Goal: Check status: Check status

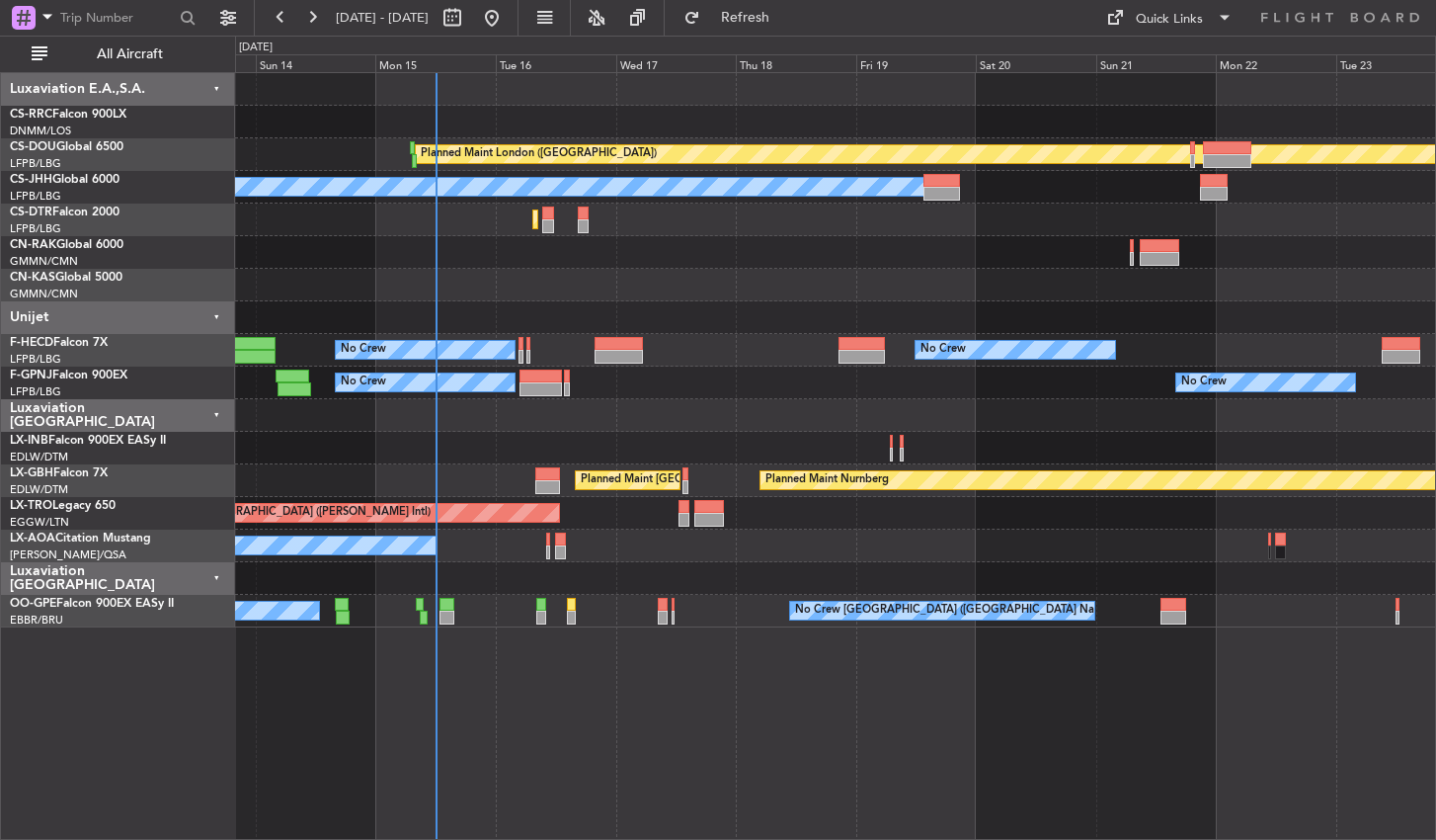
click at [661, 704] on div "Planned Maint London ([GEOGRAPHIC_DATA]) Planned Maint [GEOGRAPHIC_DATA] ([GEOG…" at bounding box center [835, 456] width 1201 height 768
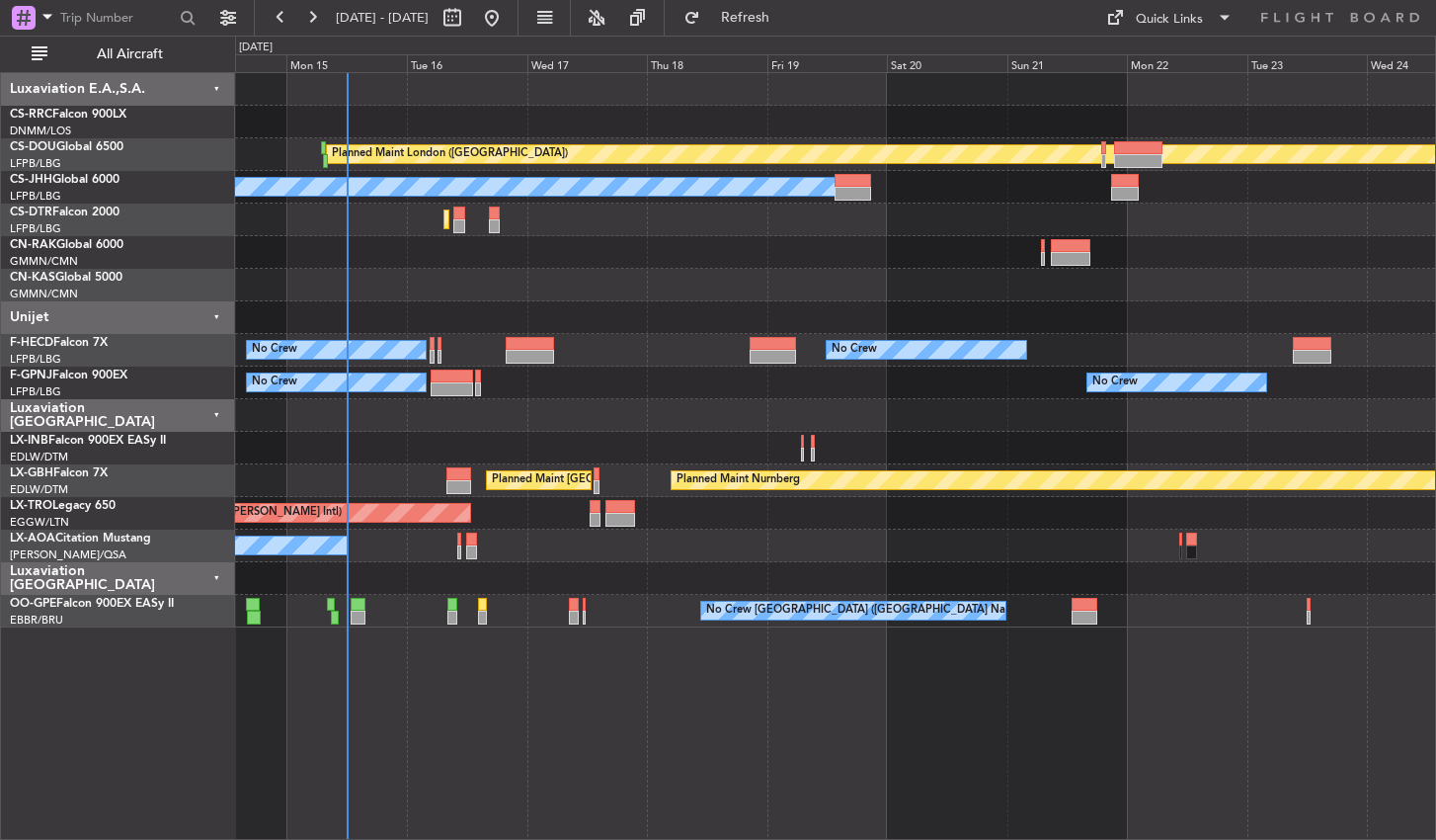
click at [597, 700] on div "Planned Maint London ([GEOGRAPHIC_DATA]) Planned Maint [GEOGRAPHIC_DATA] ([GEOG…" at bounding box center [835, 456] width 1201 height 768
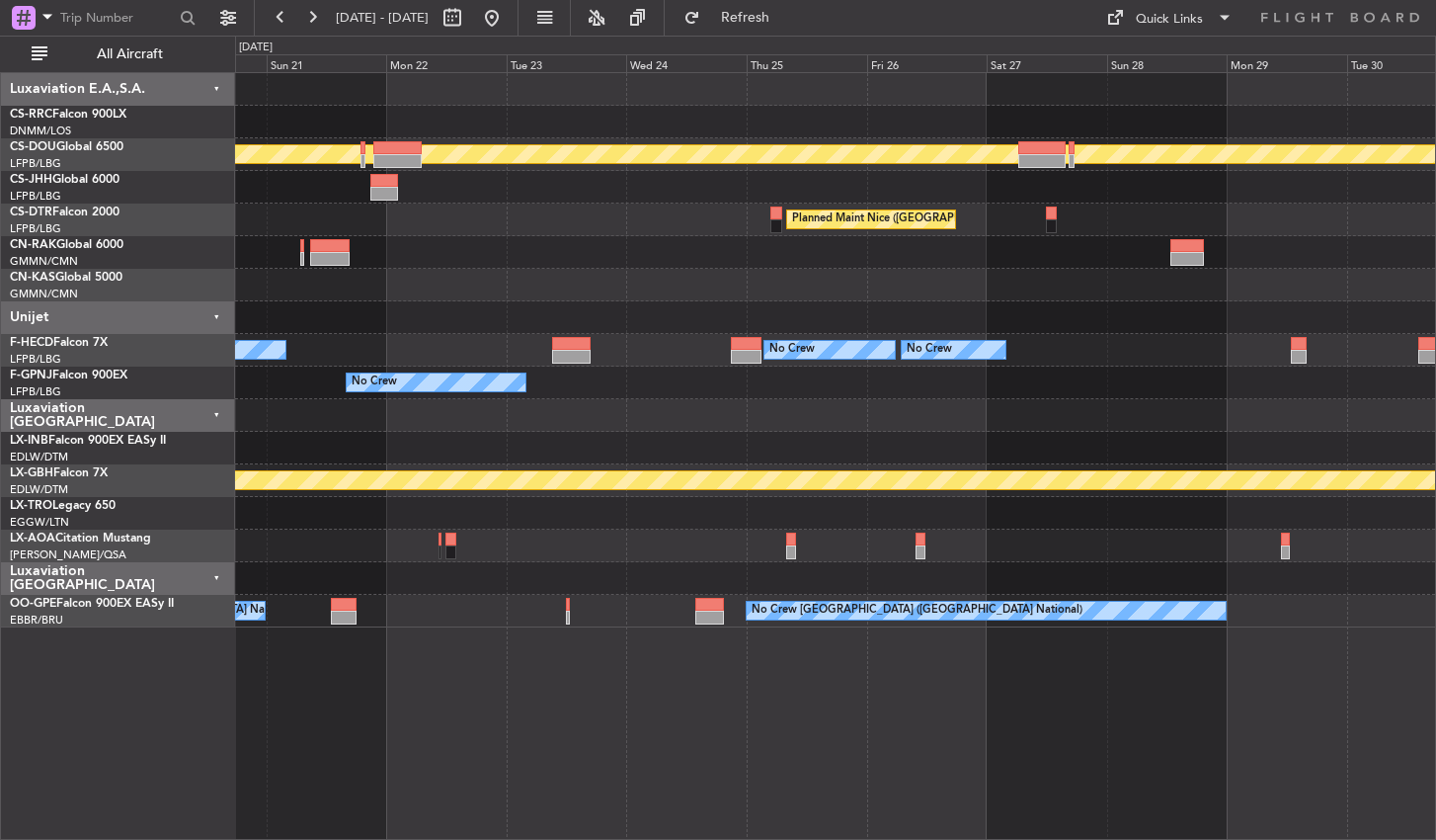
click at [509, 746] on div "Planned Maint London ([GEOGRAPHIC_DATA]) Owner [GEOGRAPHIC_DATA] ([GEOGRAPHIC_D…" at bounding box center [835, 456] width 1201 height 768
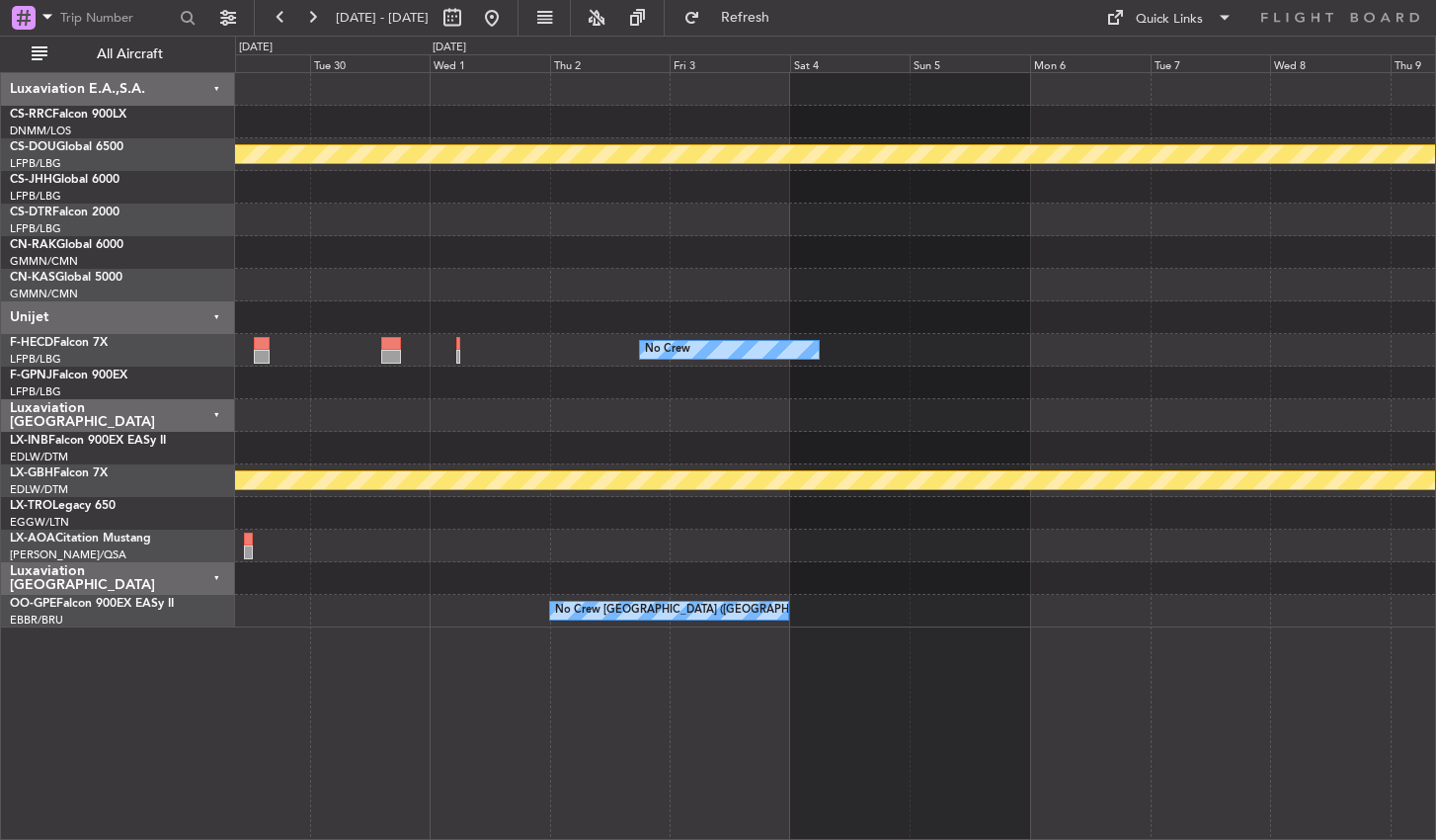
click at [418, 763] on div "Planned Maint London ([GEOGRAPHIC_DATA]) No Crew No Crew Planned Maint Nurnberg…" at bounding box center [835, 456] width 1201 height 768
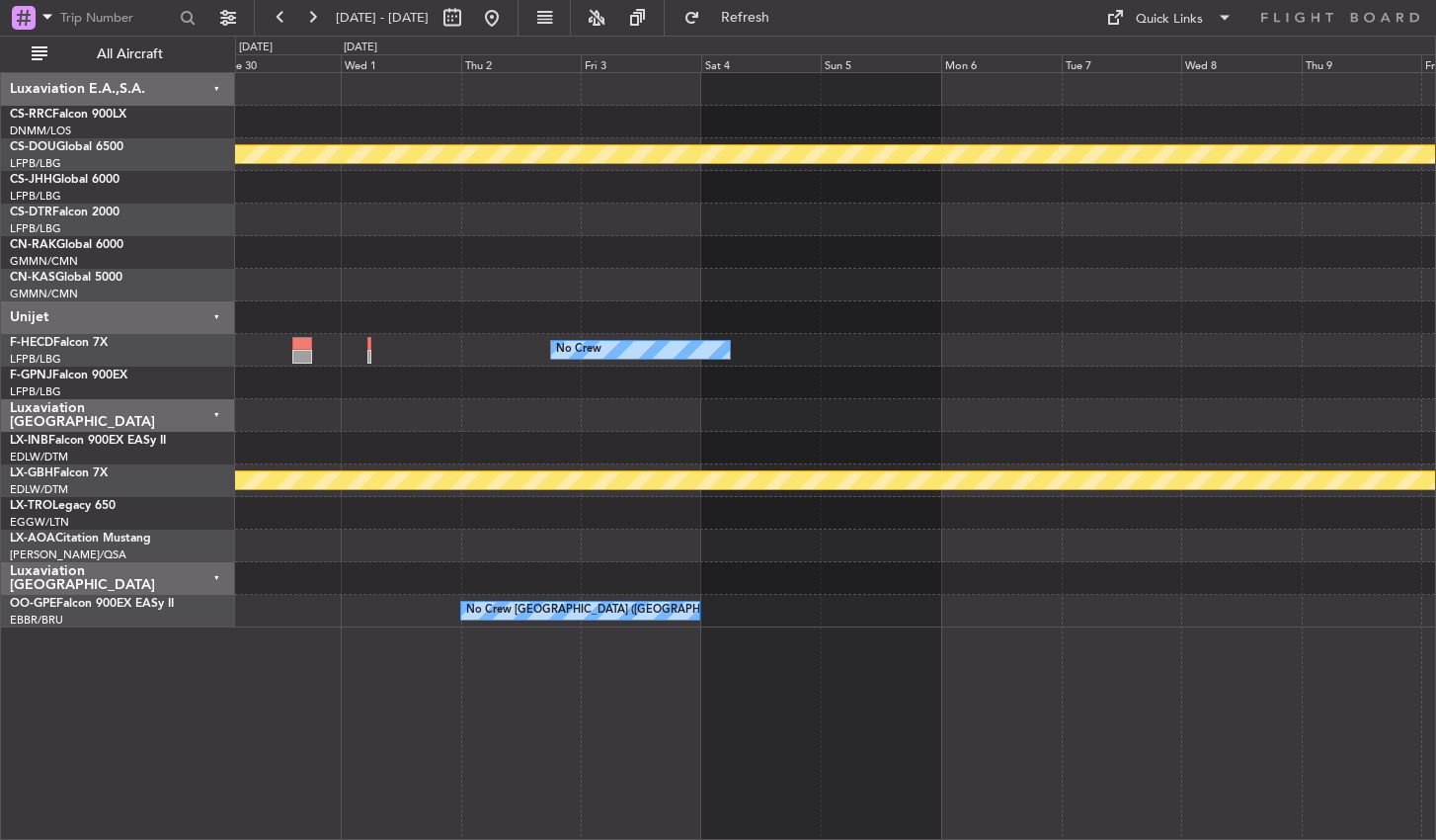
click at [473, 759] on div "Planned Maint London ([GEOGRAPHIC_DATA]) No Crew Planned Maint Nurnberg No Crew…" at bounding box center [835, 456] width 1201 height 768
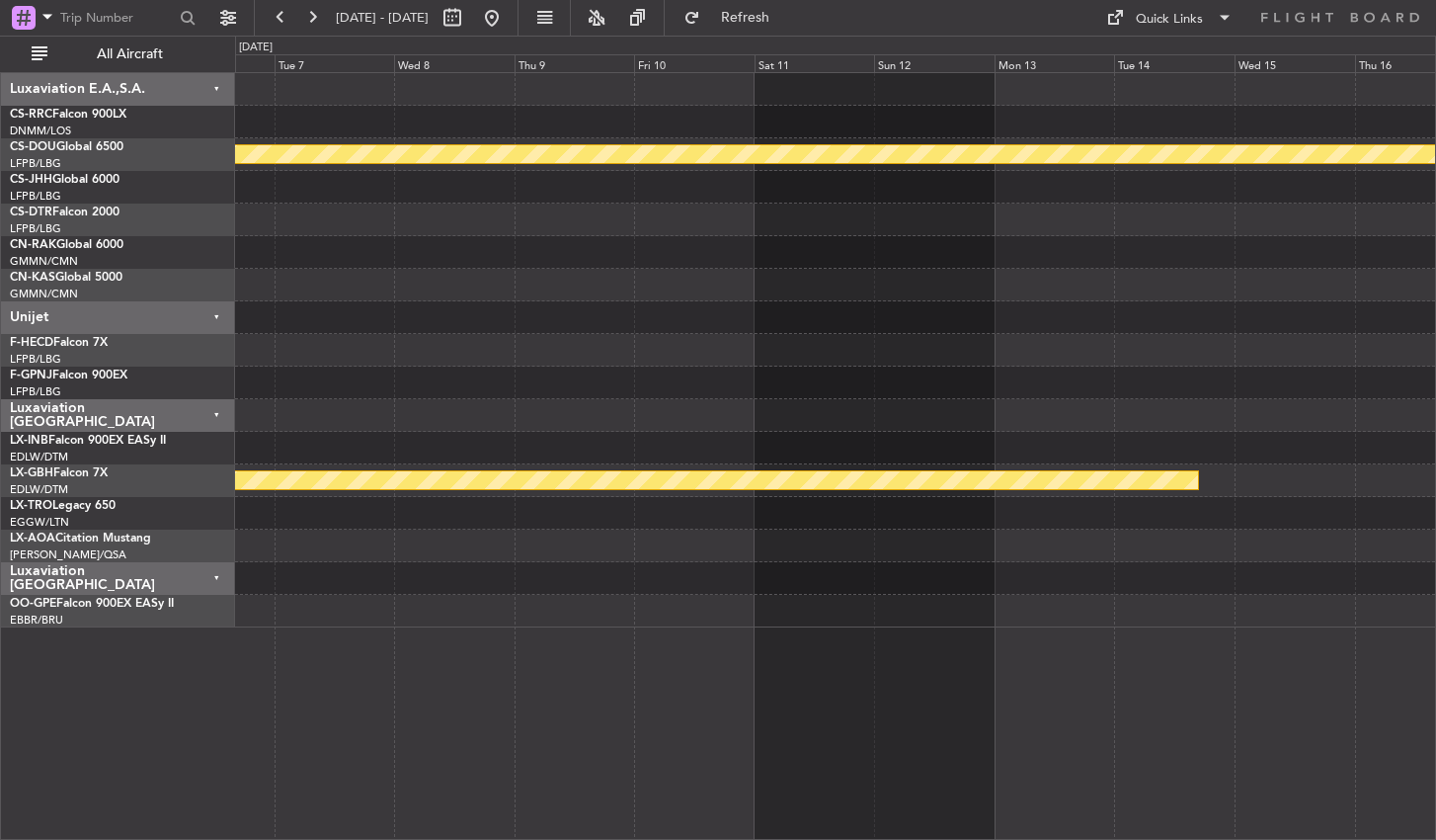
click at [932, 757] on div "Planned Maint London ([GEOGRAPHIC_DATA]) No Crew Planned Maint Nurnberg" at bounding box center [835, 456] width 1201 height 768
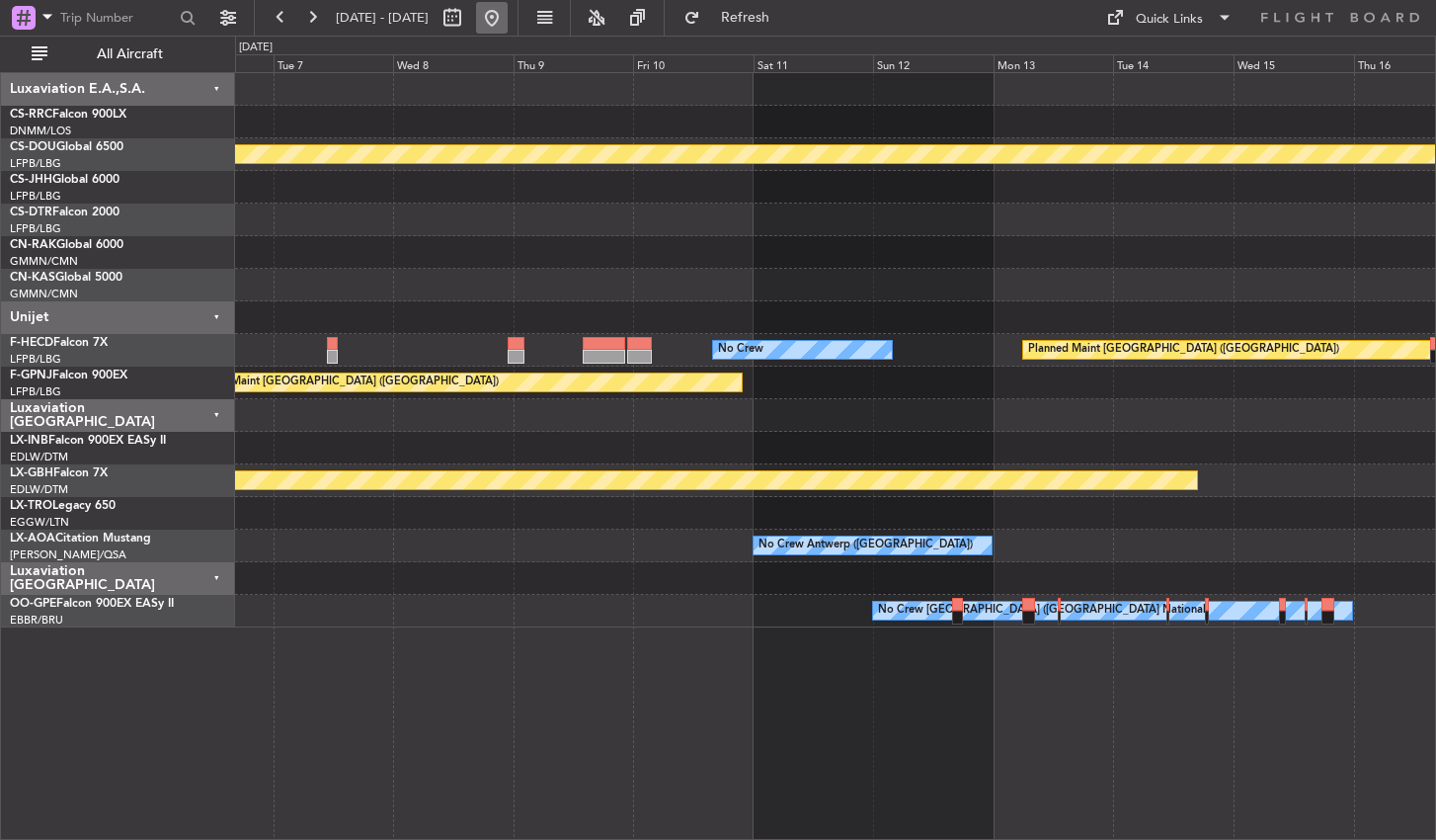
click at [508, 17] on button at bounding box center [492, 18] width 32 height 32
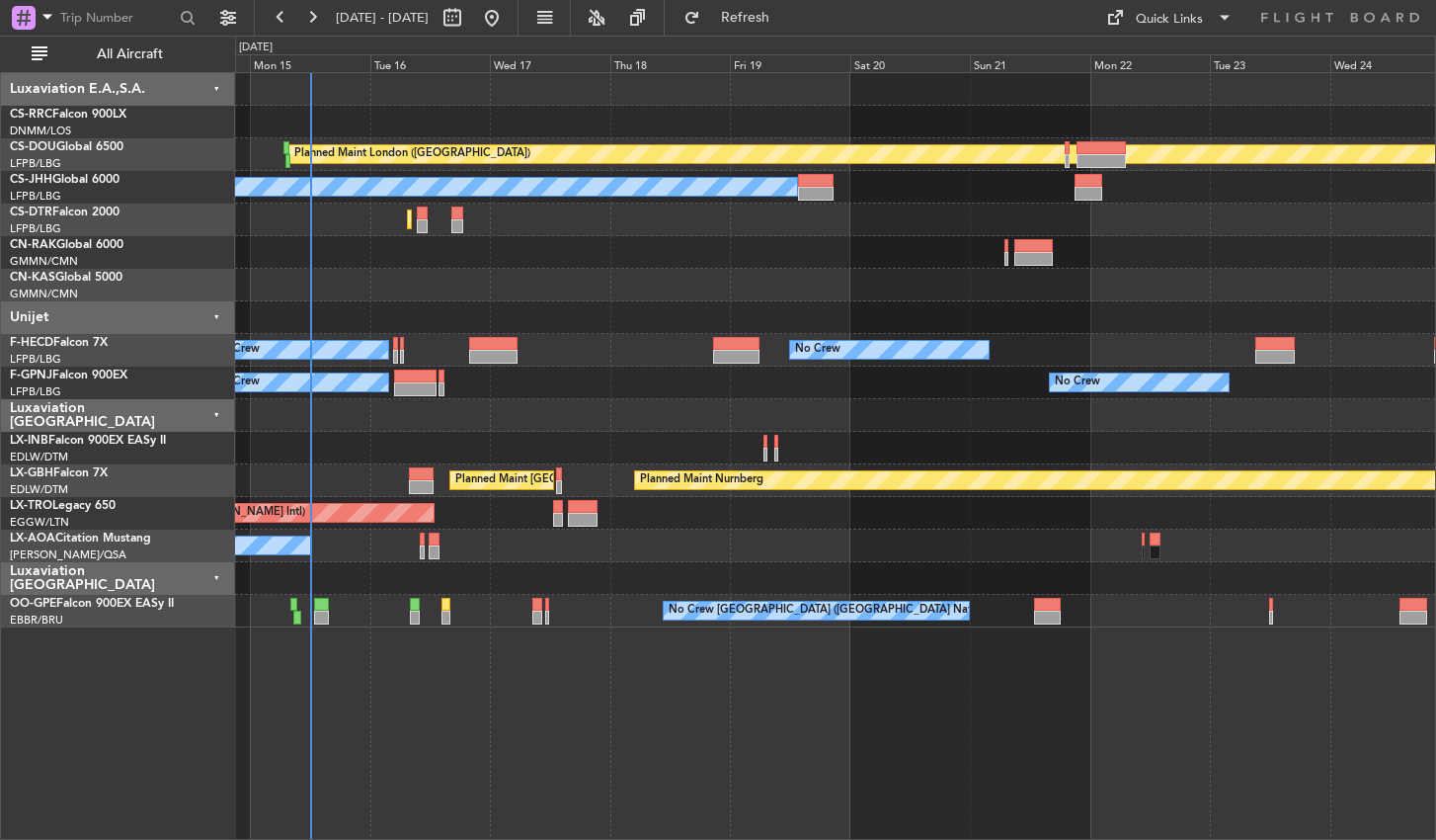
click at [404, 756] on div "Planned Maint London ([GEOGRAPHIC_DATA]) Planned Maint [GEOGRAPHIC_DATA] ([GEOG…" at bounding box center [835, 456] width 1201 height 768
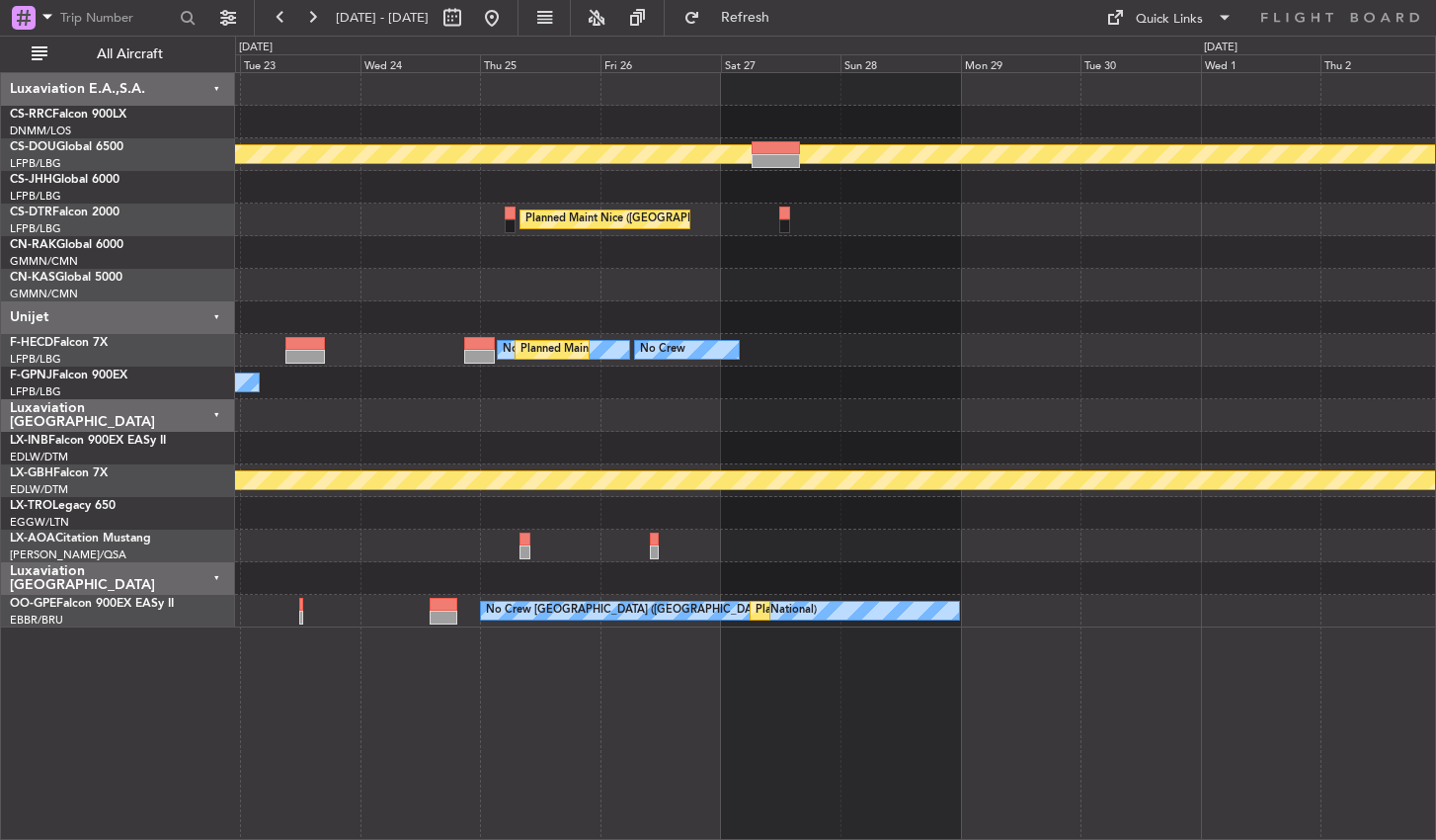
click at [369, 780] on div "Planned Maint London ([GEOGRAPHIC_DATA]) [GEOGRAPHIC_DATA] ([GEOGRAPHIC_DATA]) …" at bounding box center [835, 456] width 1201 height 768
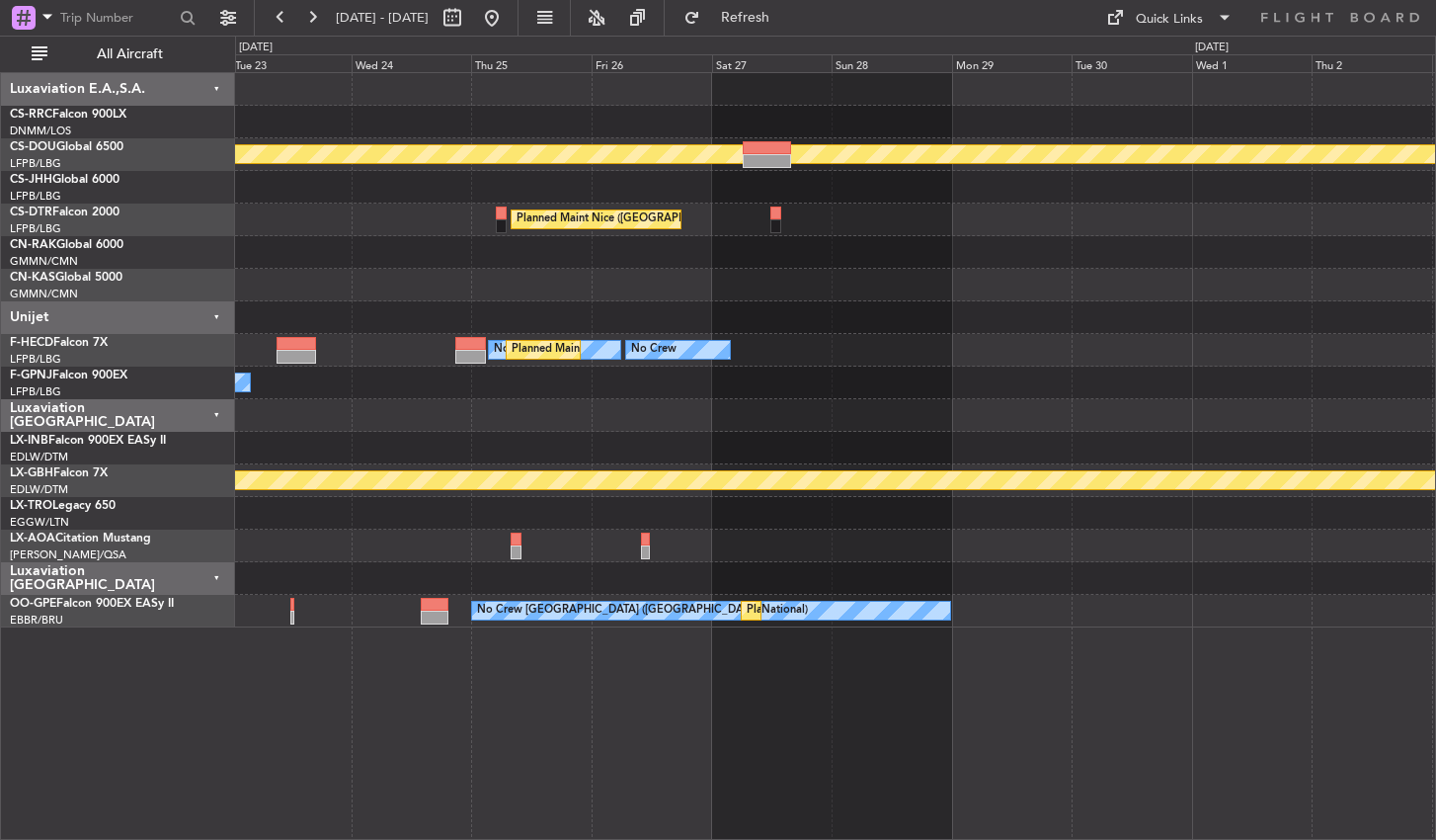
click at [498, 715] on div "Planned Maint London ([GEOGRAPHIC_DATA]) [GEOGRAPHIC_DATA] ([GEOGRAPHIC_DATA]) …" at bounding box center [835, 456] width 1201 height 768
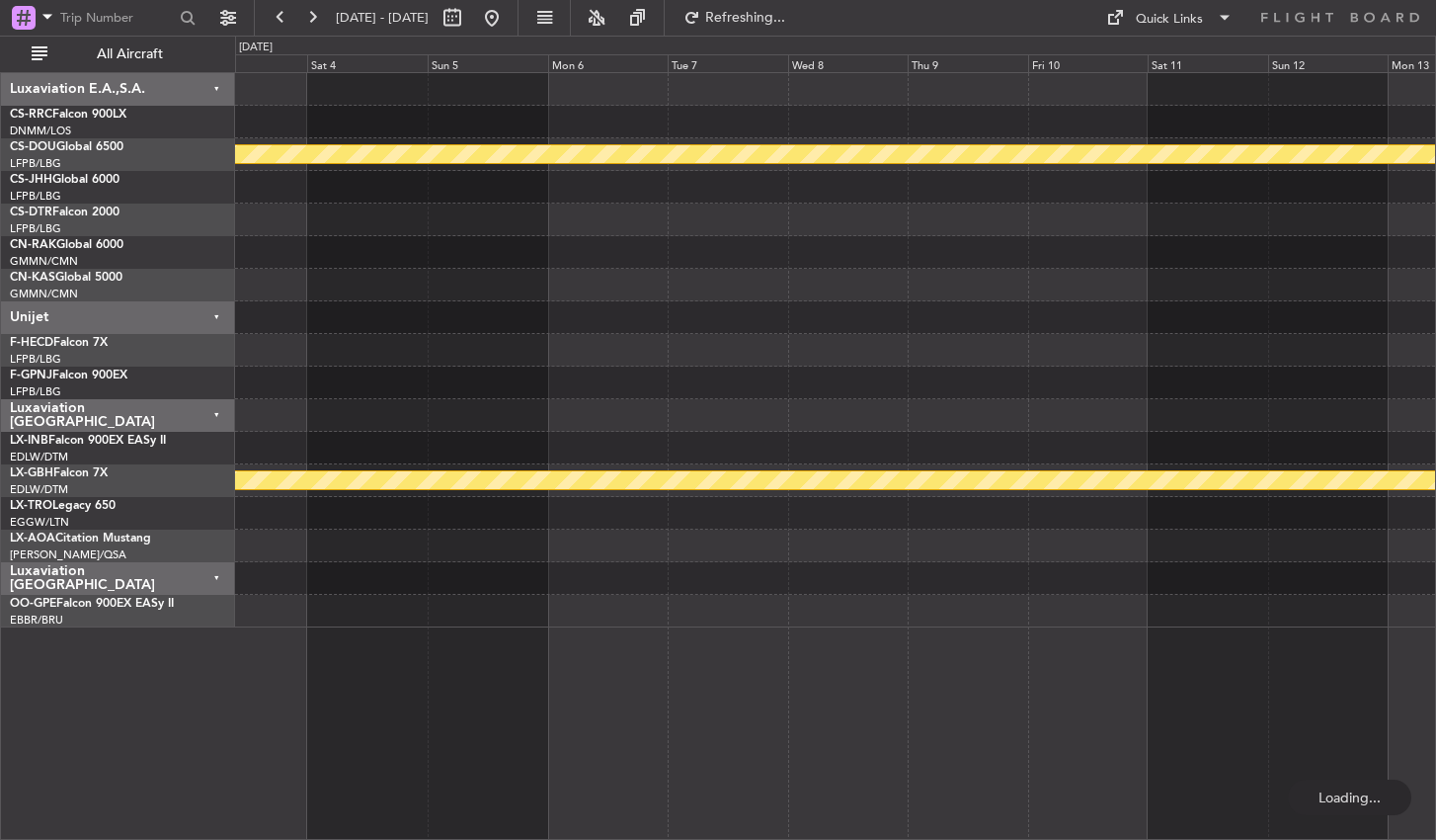
click at [511, 647] on div "Planned Maint London ([GEOGRAPHIC_DATA]) Planned Maint Nurnberg" at bounding box center [835, 456] width 1201 height 768
